Goal: Task Accomplishment & Management: Manage account settings

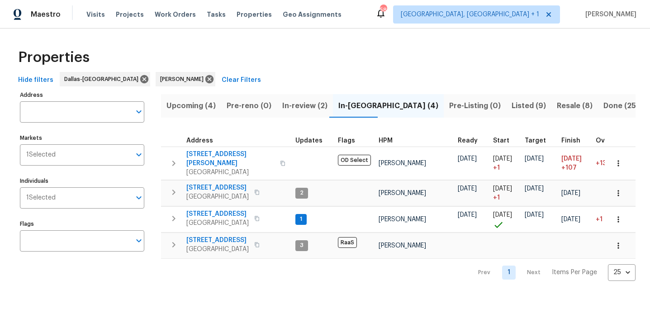
click at [512, 107] on span "Listed (9)" at bounding box center [529, 106] width 34 height 13
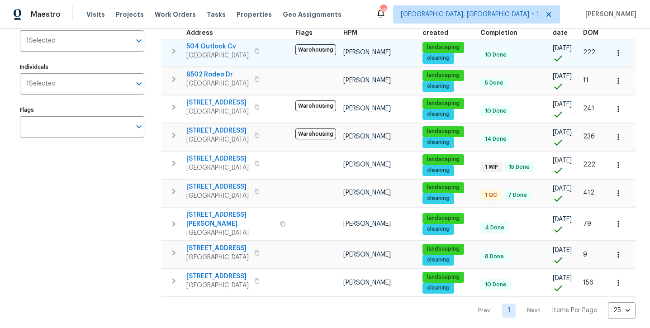
scroll to position [114, 0]
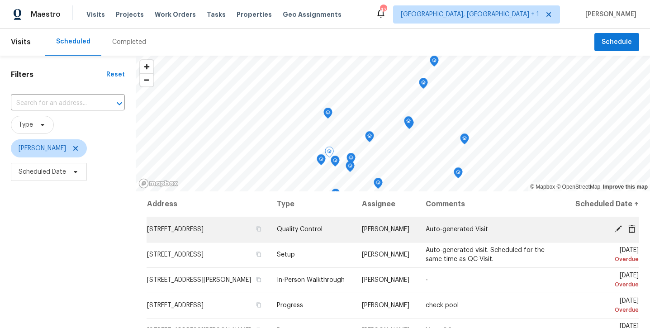
click at [619, 233] on icon at bounding box center [618, 229] width 8 height 8
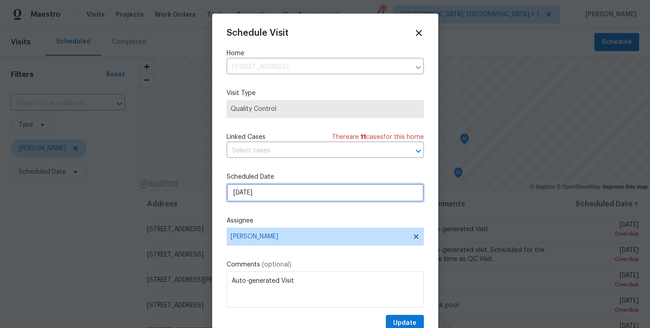
click at [368, 190] on input "[DATE]" at bounding box center [325, 193] width 197 height 18
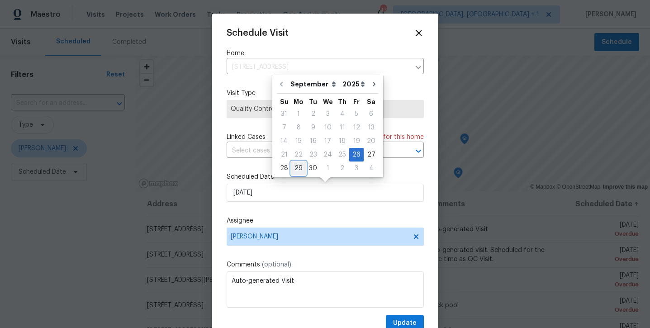
click at [291, 171] on div "29" at bounding box center [298, 168] width 14 height 13
type input "[DATE]"
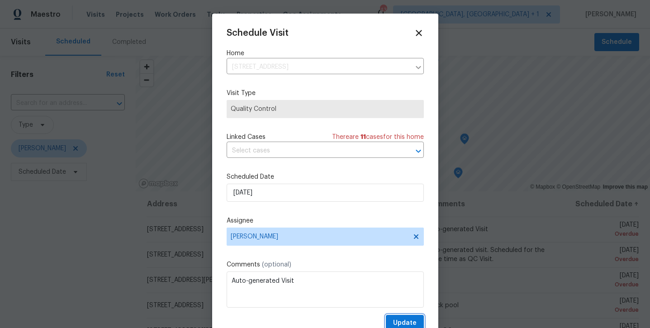
click at [400, 322] on span "Update" at bounding box center [405, 323] width 24 height 11
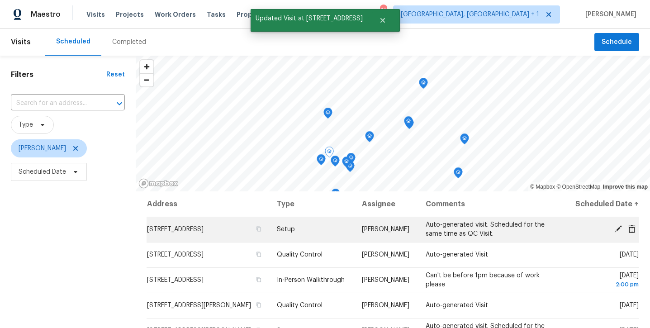
click at [620, 233] on icon at bounding box center [618, 229] width 8 height 8
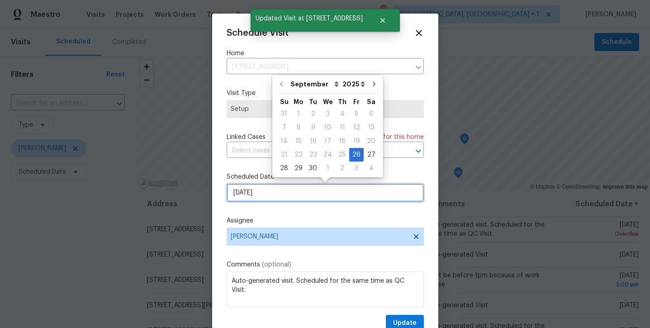
click at [324, 199] on input "[DATE]" at bounding box center [325, 193] width 197 height 18
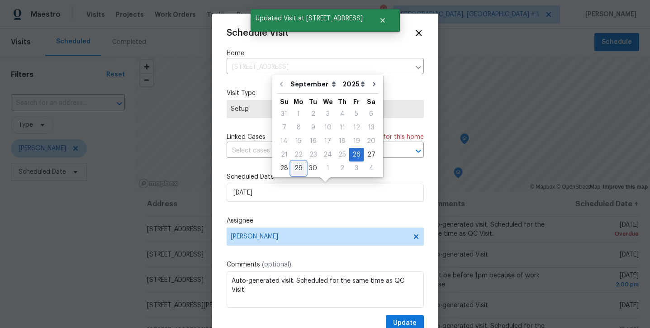
click at [298, 168] on div "29" at bounding box center [298, 168] width 14 height 13
type input "[DATE]"
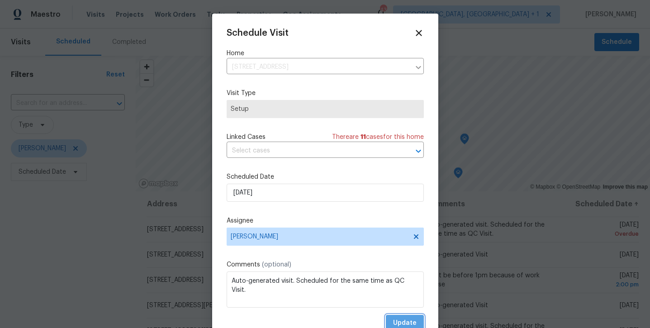
click at [404, 318] on span "Update" at bounding box center [405, 323] width 24 height 11
